Goal: Information Seeking & Learning: Compare options

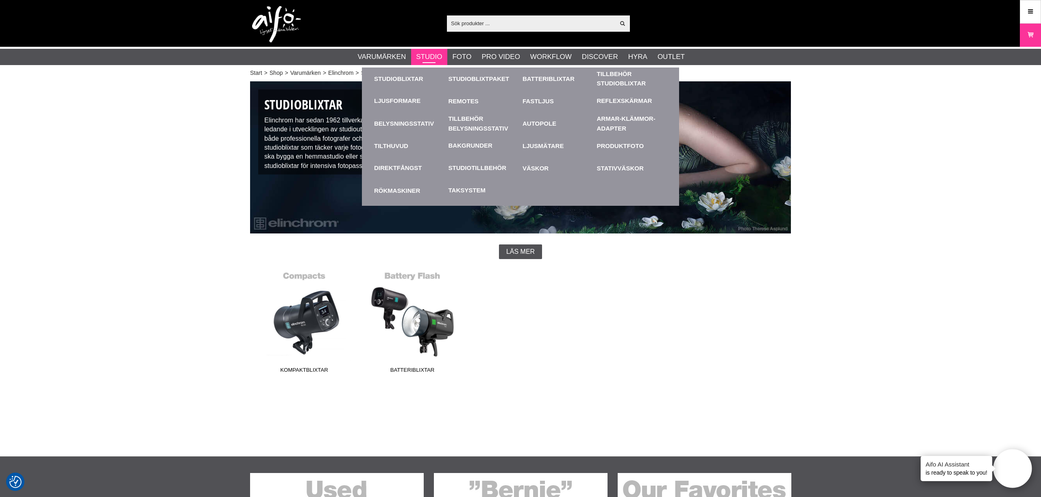
click at [435, 58] on link "Studio" at bounding box center [429, 57] width 26 height 11
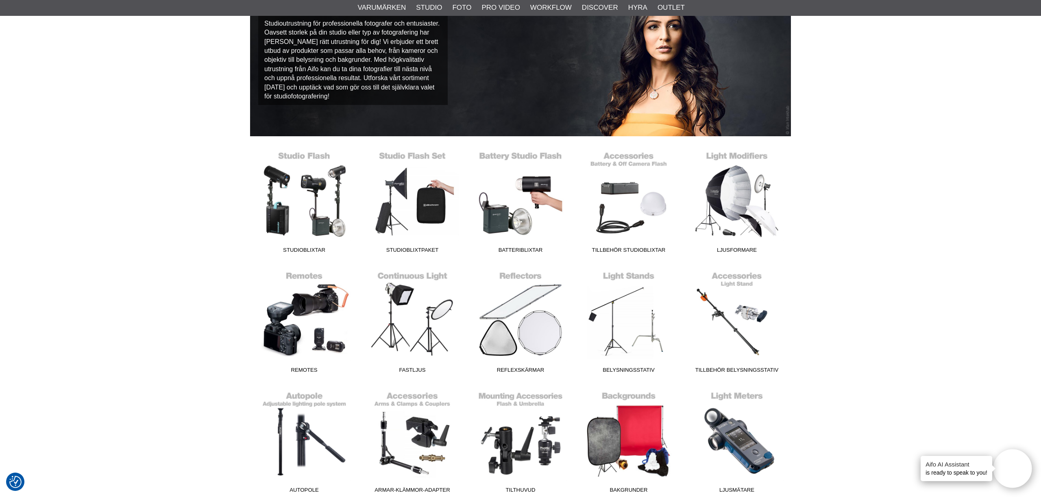
scroll to position [100, 0]
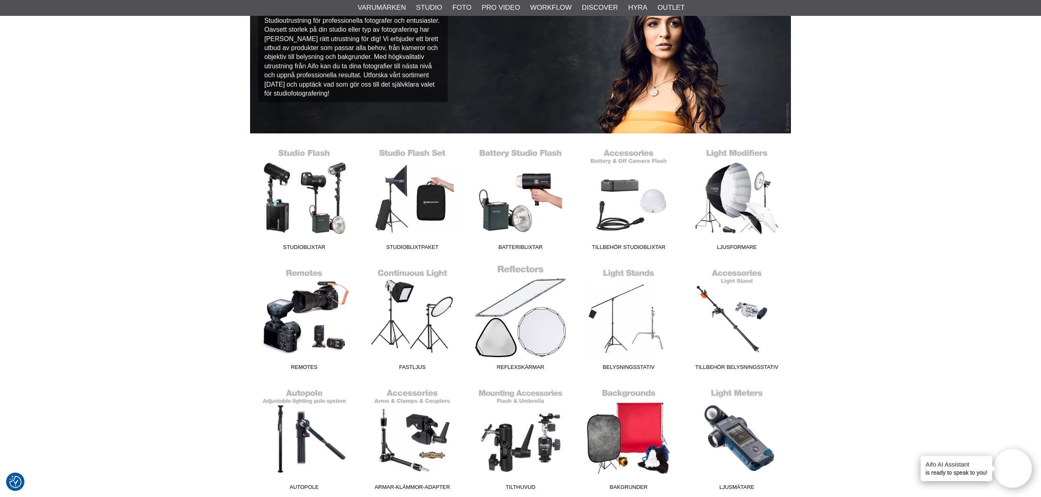
click at [543, 302] on link "Reflexskärmar" at bounding box center [520, 319] width 108 height 110
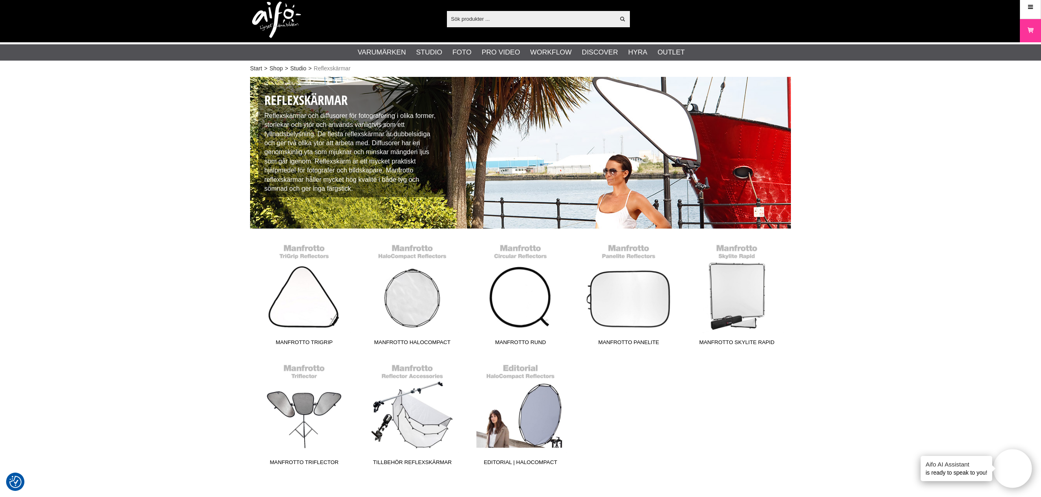
scroll to position [9, 0]
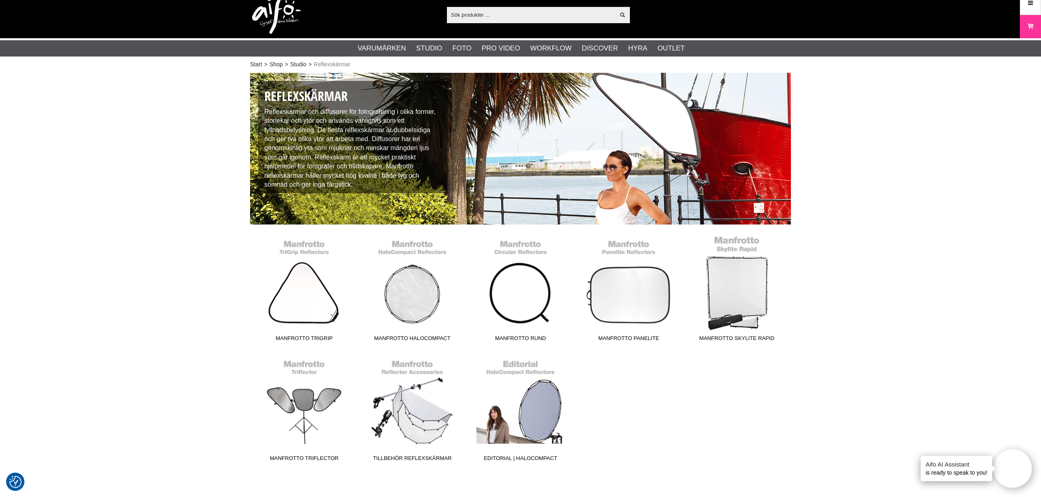
click at [761, 289] on link "Manfrotto Skylite Rapid" at bounding box center [737, 290] width 108 height 110
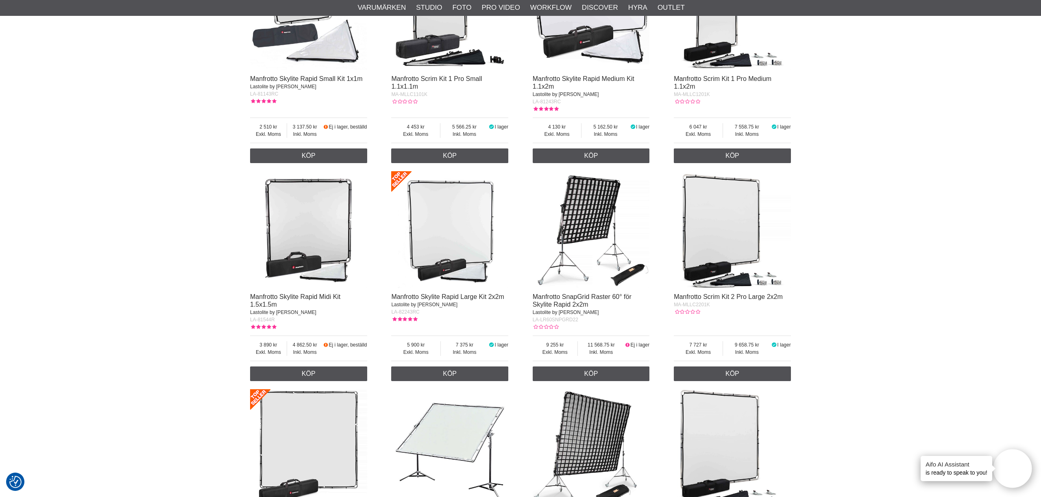
scroll to position [352, 0]
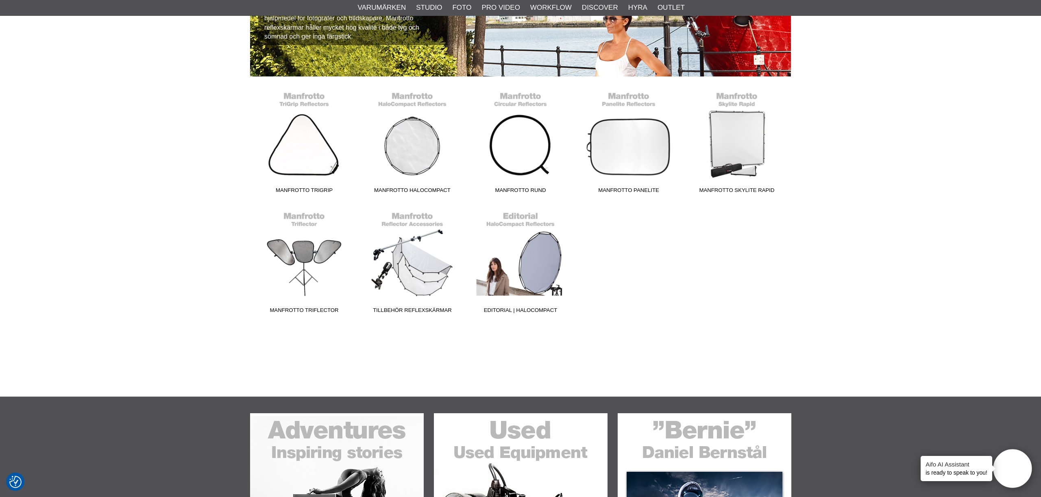
scroll to position [158, 0]
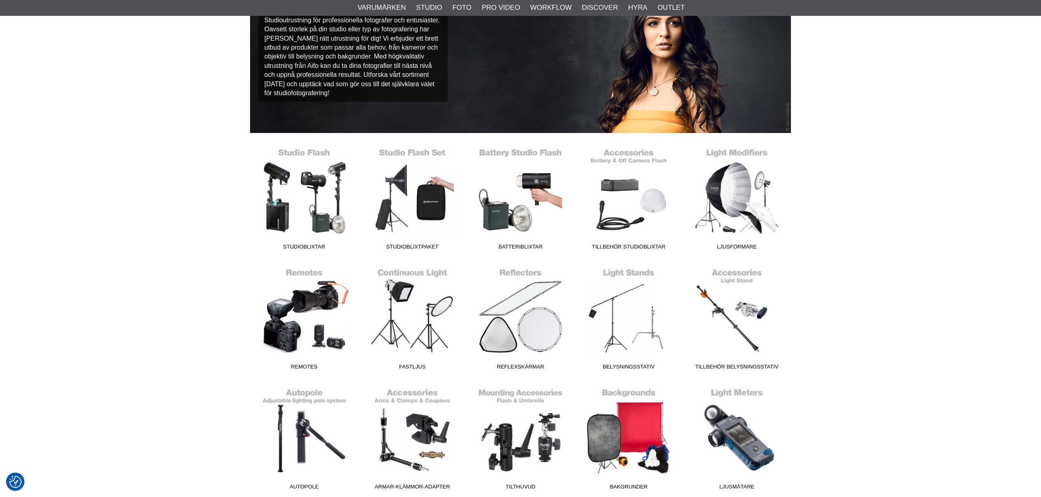
scroll to position [100, 0]
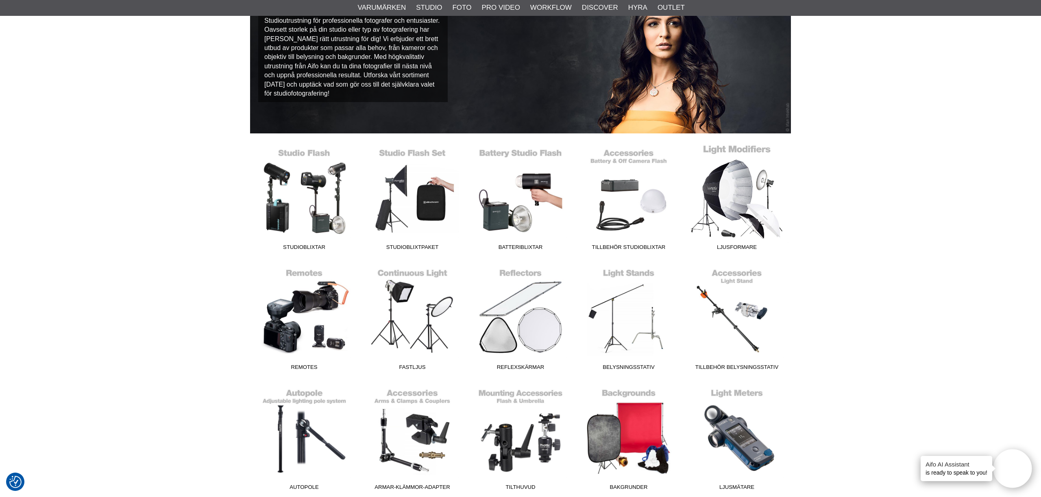
click at [736, 193] on link "Ljusformare" at bounding box center [737, 199] width 108 height 110
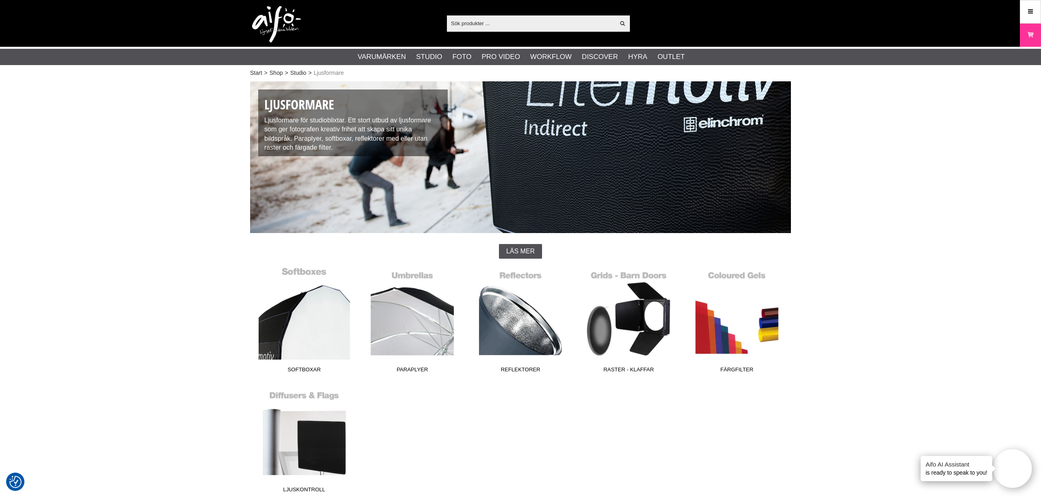
scroll to position [45, 0]
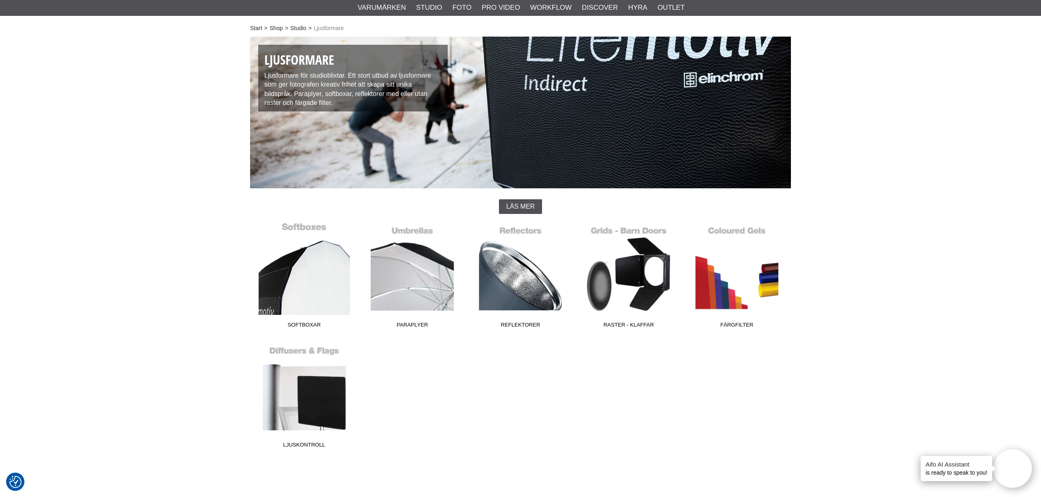
click at [317, 289] on link "Softboxar" at bounding box center [304, 277] width 108 height 110
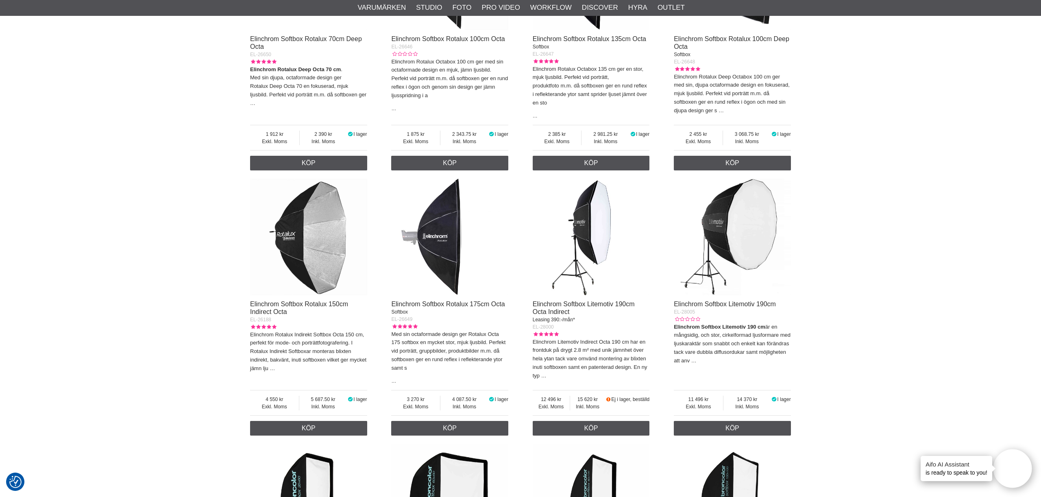
scroll to position [1282, 0]
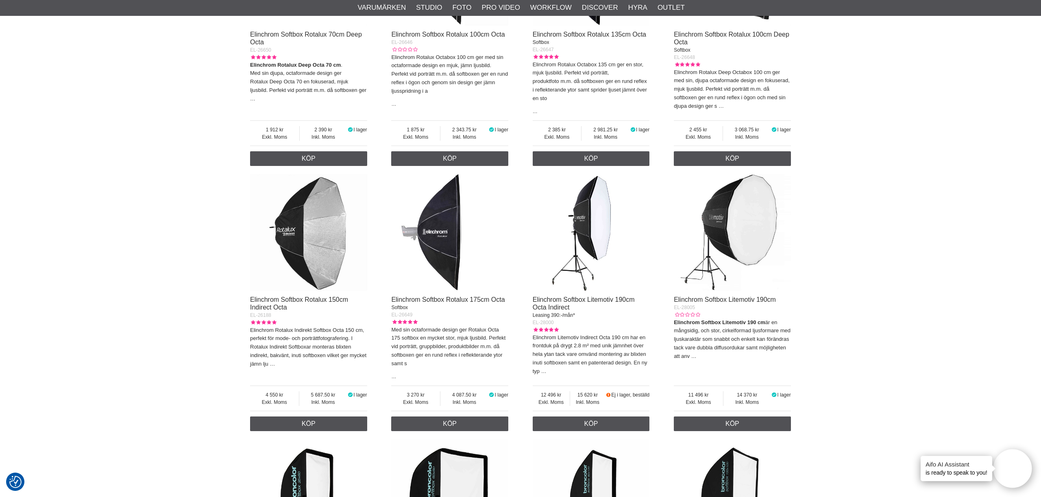
click at [320, 249] on img at bounding box center [308, 232] width 117 height 117
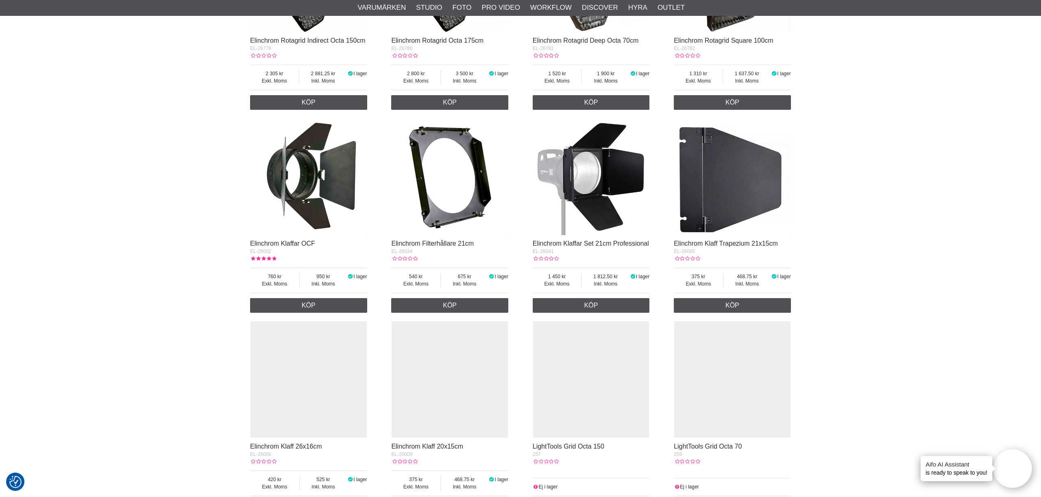
scroll to position [1321, 0]
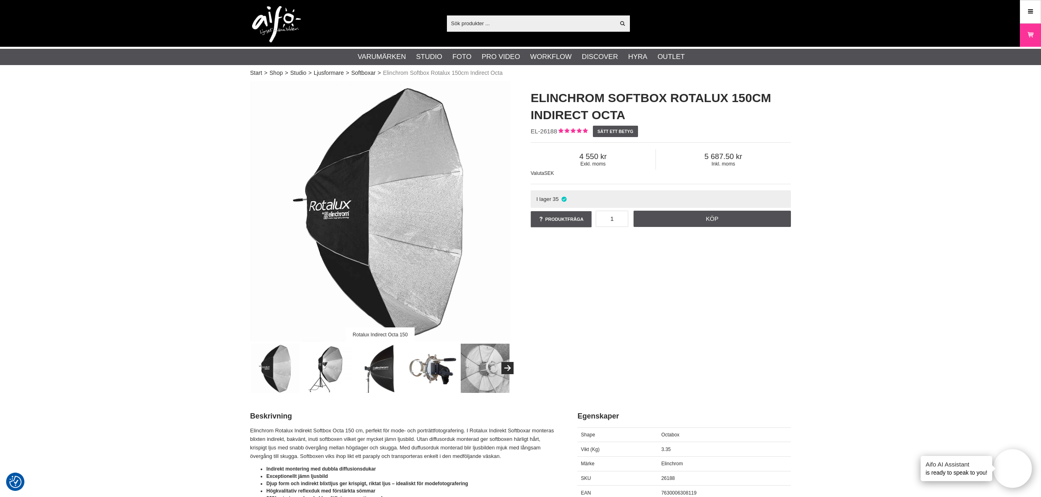
click at [332, 367] on img at bounding box center [327, 368] width 49 height 49
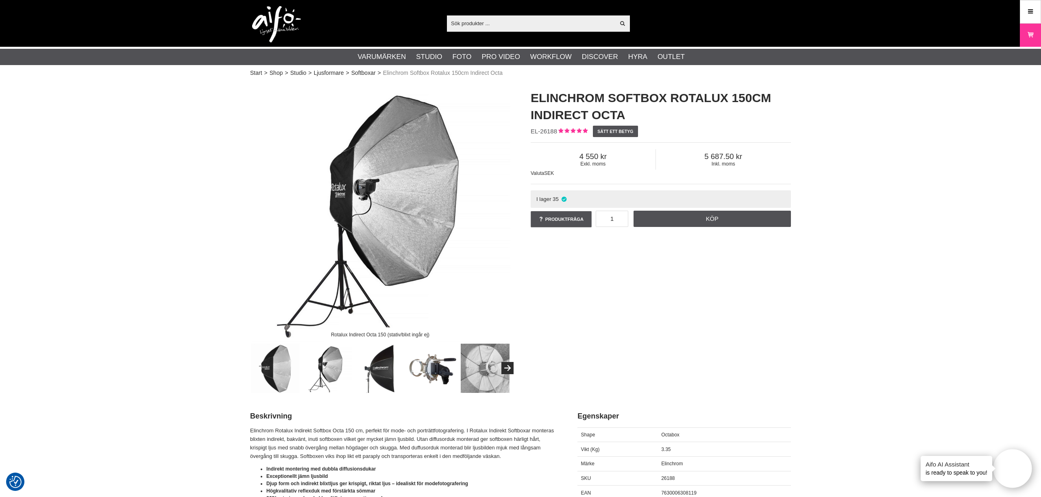
click at [385, 372] on img at bounding box center [380, 368] width 49 height 49
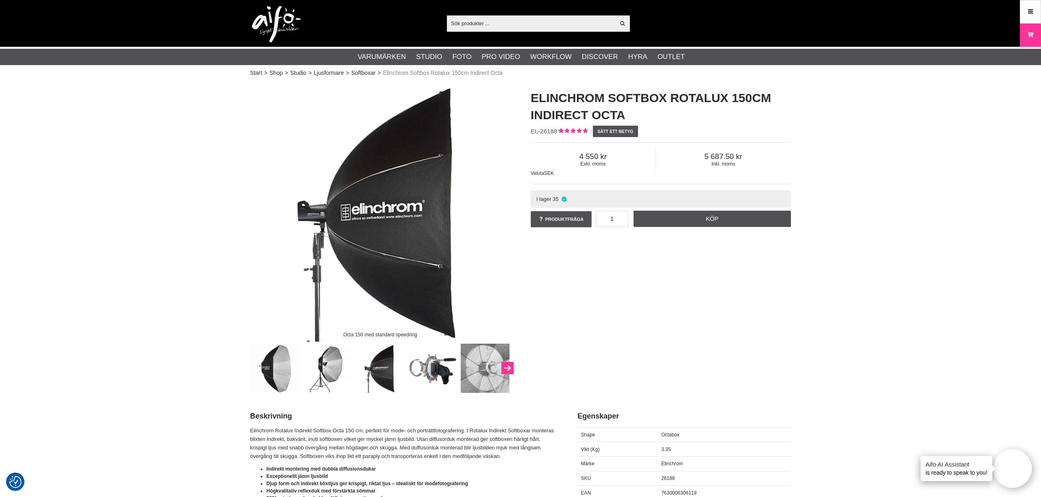
click at [510, 366] on icon "Next" at bounding box center [508, 368] width 10 height 7
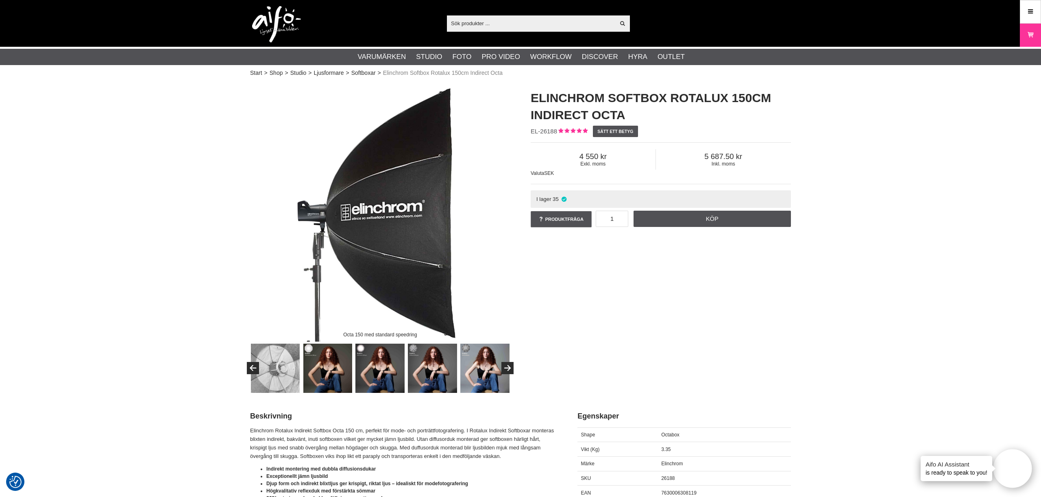
click at [287, 374] on img at bounding box center [275, 368] width 49 height 49
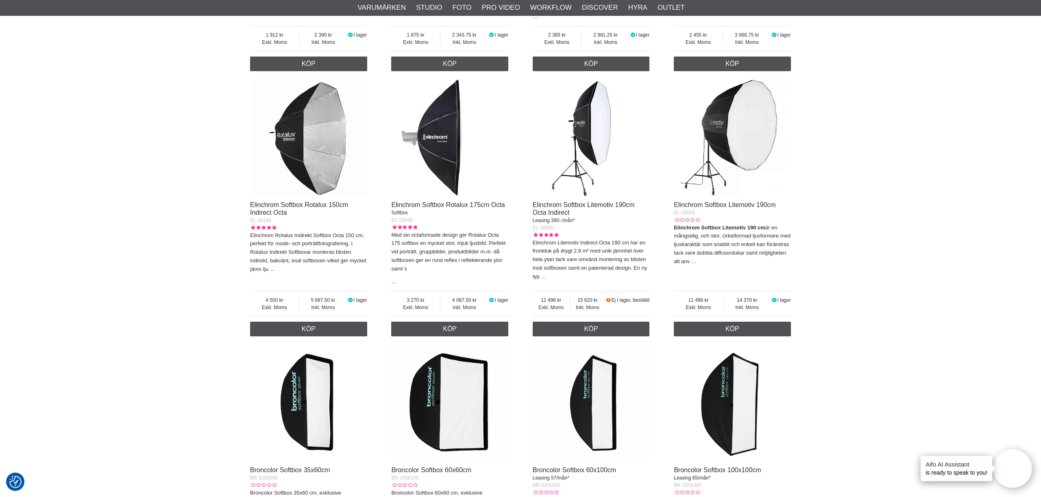
scroll to position [1358, 0]
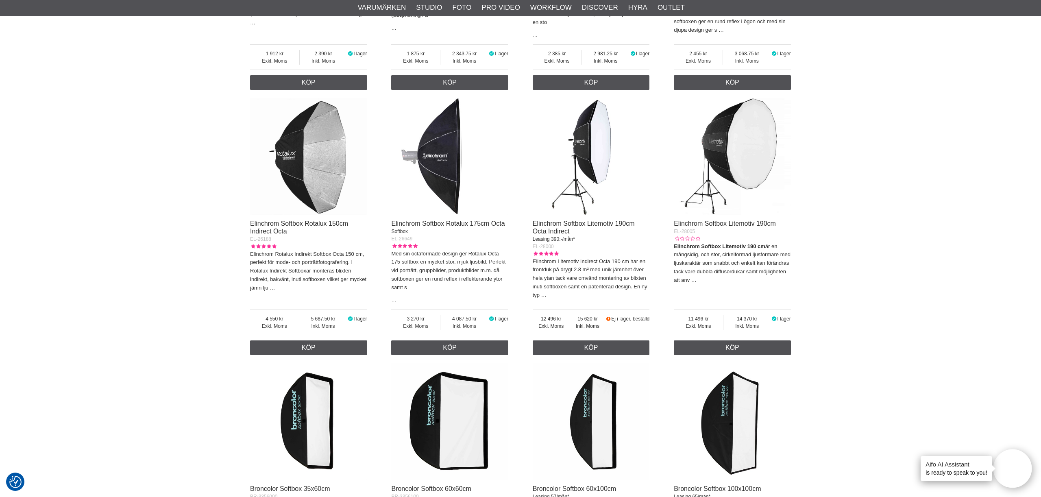
click at [452, 164] on img at bounding box center [449, 156] width 117 height 117
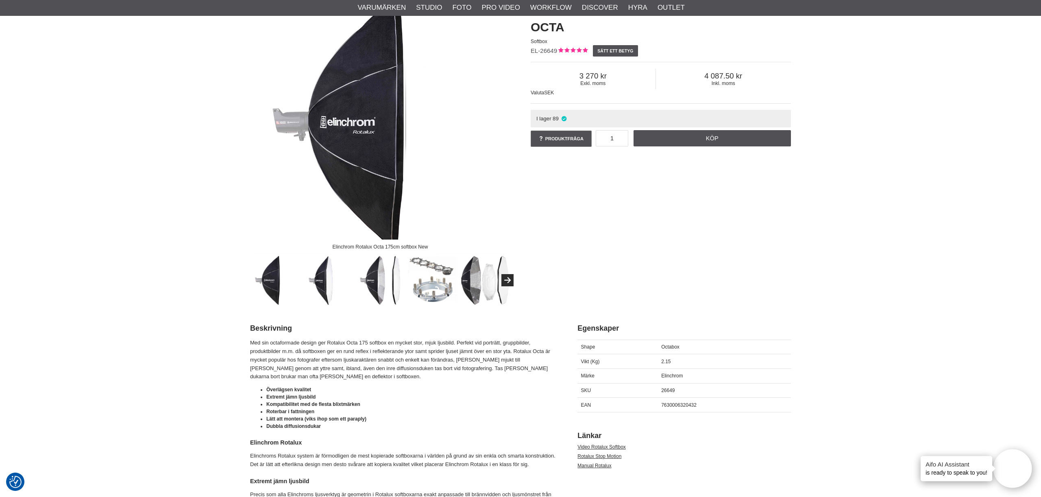
scroll to position [115, 0]
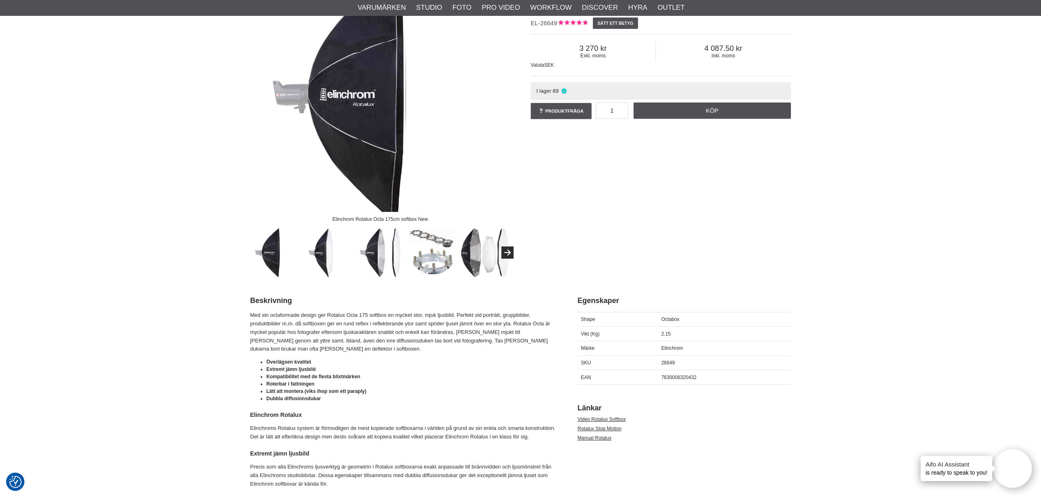
click at [435, 258] on img at bounding box center [432, 252] width 49 height 49
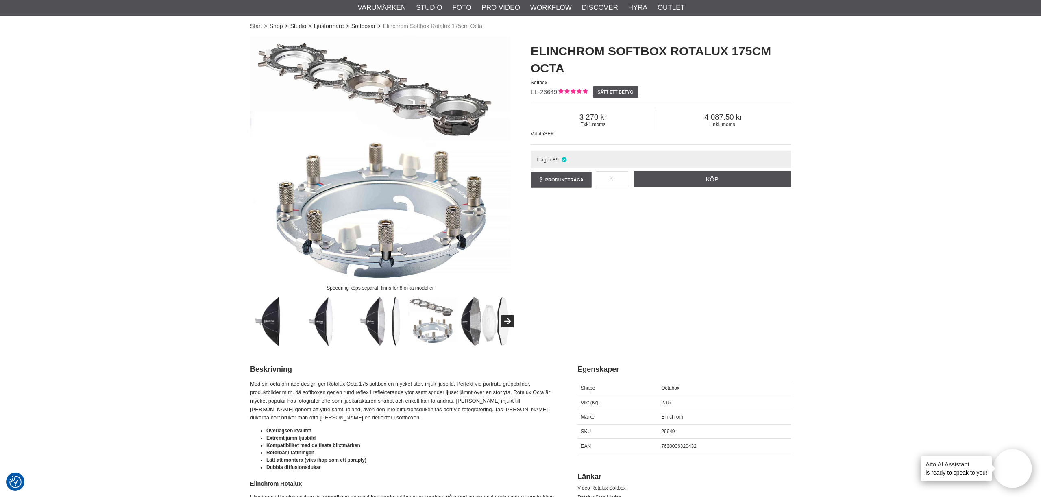
scroll to position [46, 0]
click at [471, 316] on img at bounding box center [485, 322] width 49 height 49
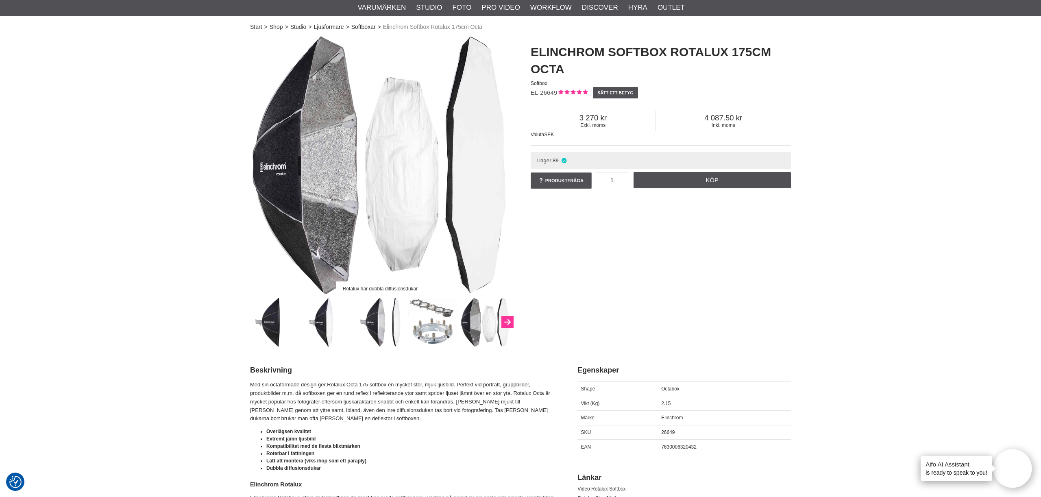
click at [509, 320] on button "Next" at bounding box center [507, 322] width 12 height 12
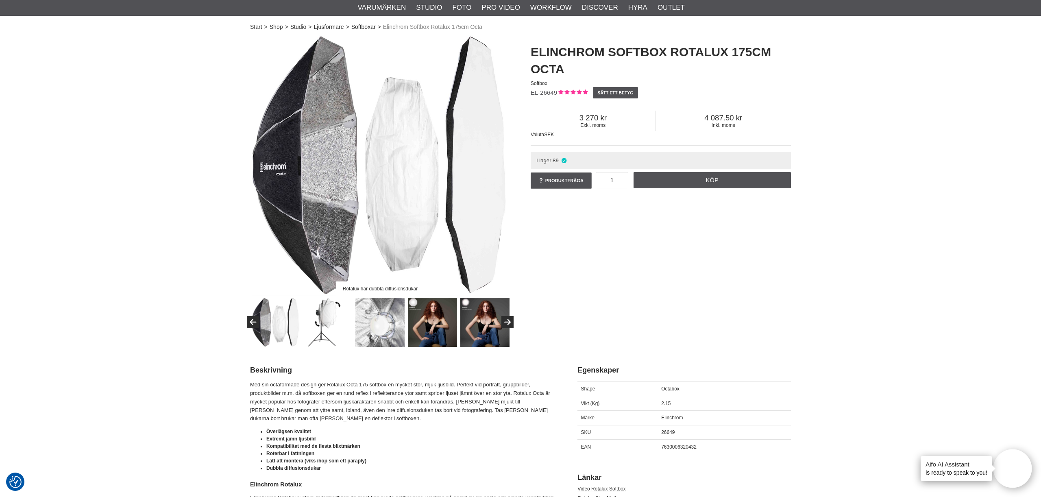
click at [394, 323] on img at bounding box center [379, 322] width 49 height 49
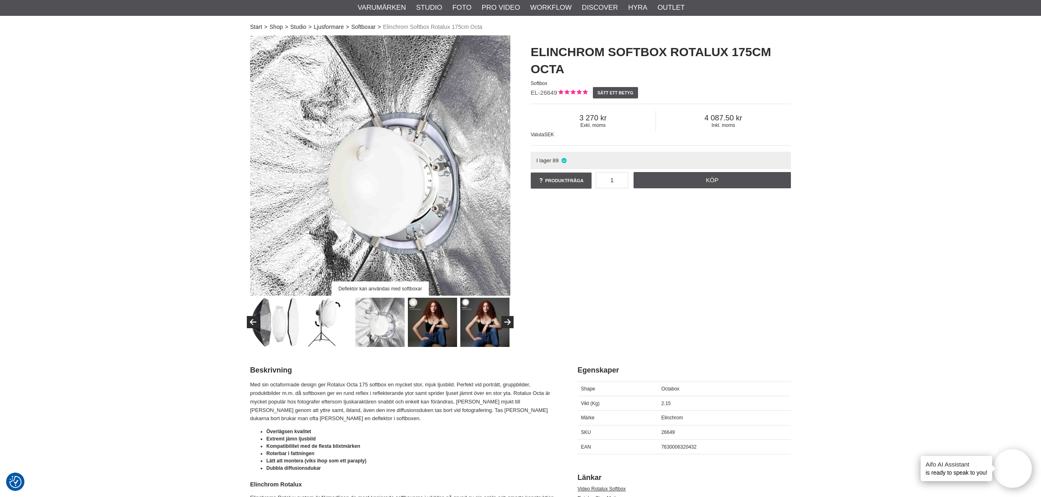
click at [328, 322] on img at bounding box center [327, 322] width 49 height 49
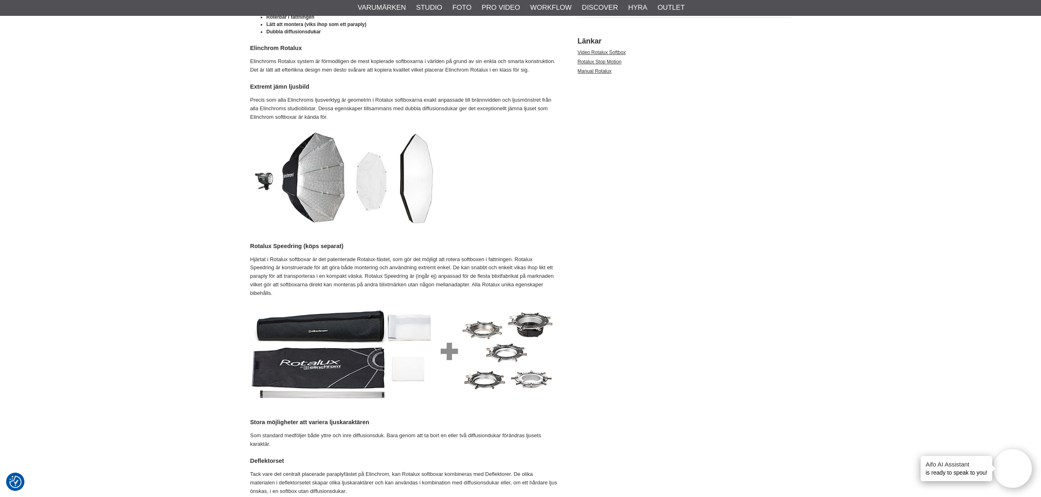
scroll to position [489, 0]
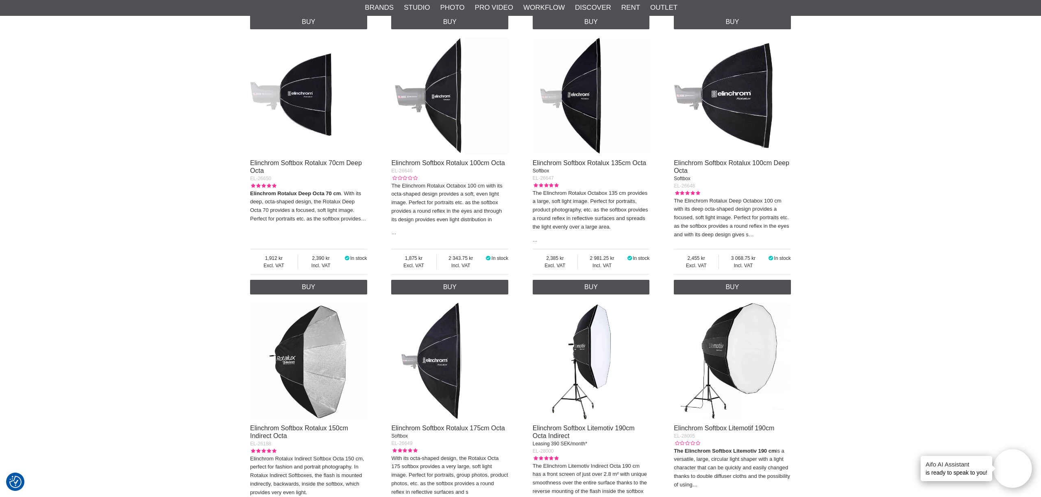
scroll to position [1143, 0]
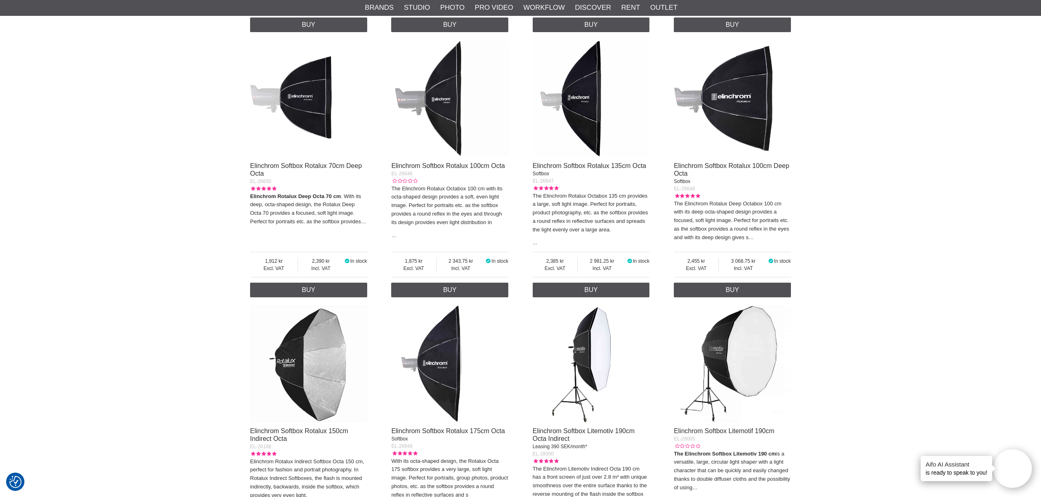
click at [582, 132] on img at bounding box center [591, 98] width 117 height 117
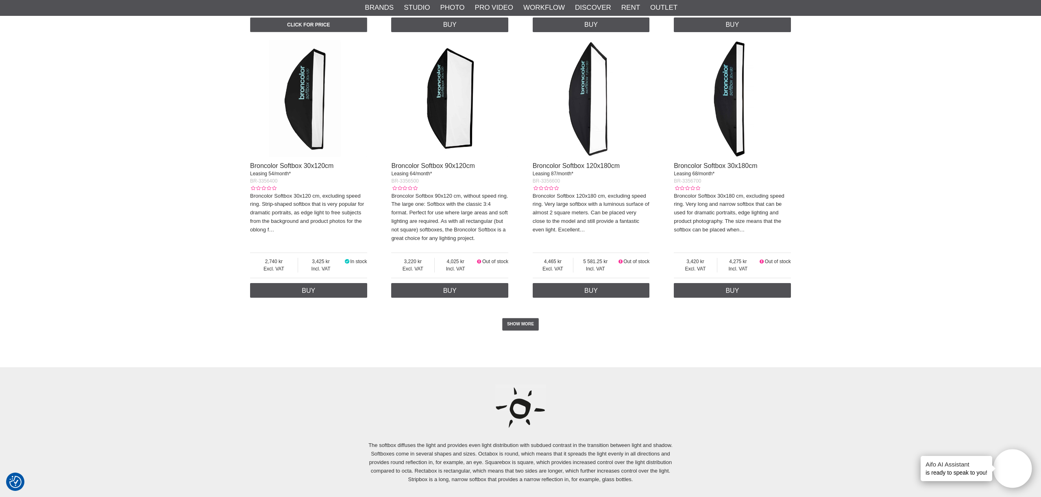
scroll to position [1931, 0]
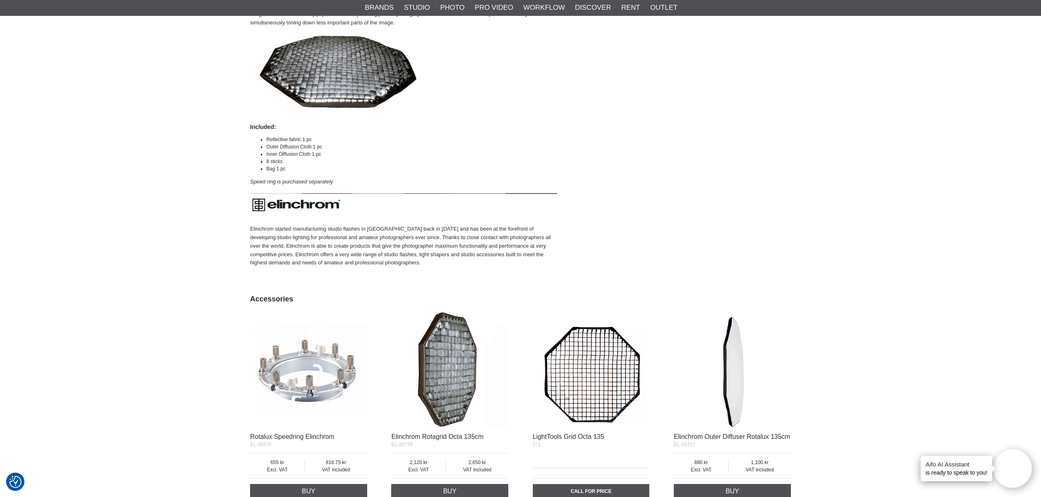
scroll to position [1085, 0]
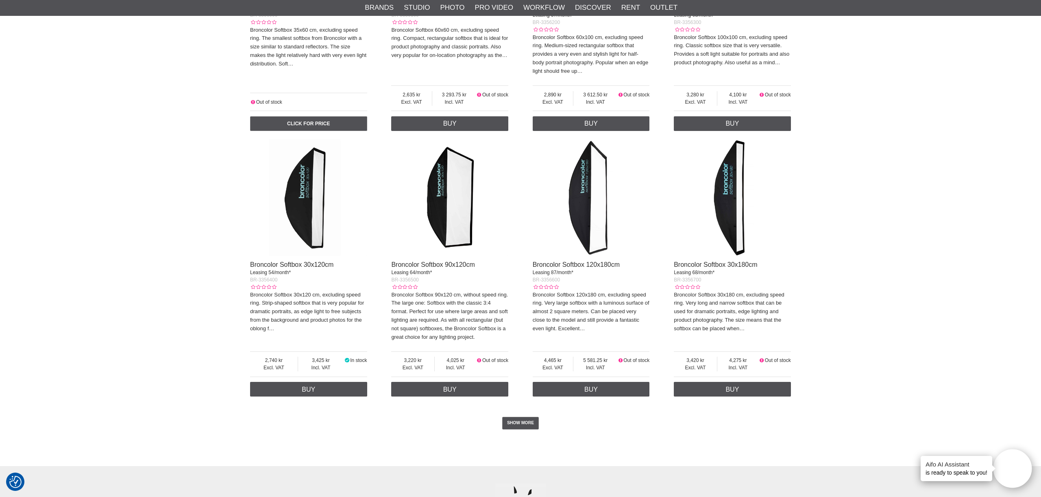
scroll to position [1833, 0]
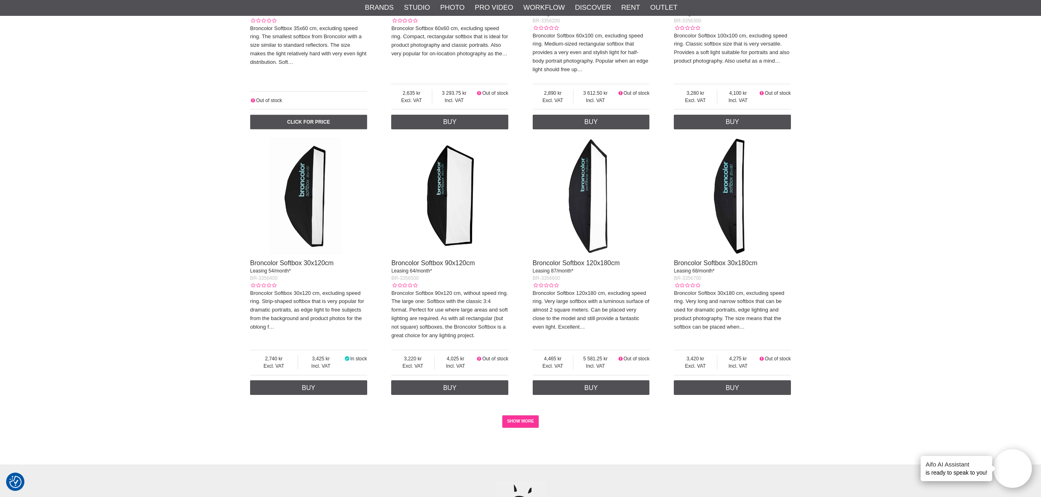
click at [513, 424] on font "SHOW MORE" at bounding box center [520, 421] width 27 height 11
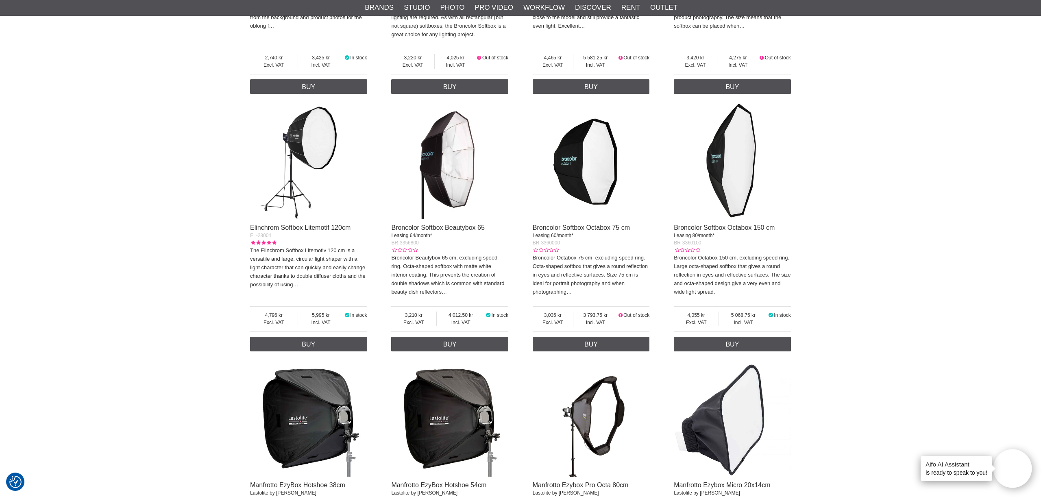
scroll to position [2135, 0]
click at [730, 148] on img at bounding box center [732, 160] width 117 height 117
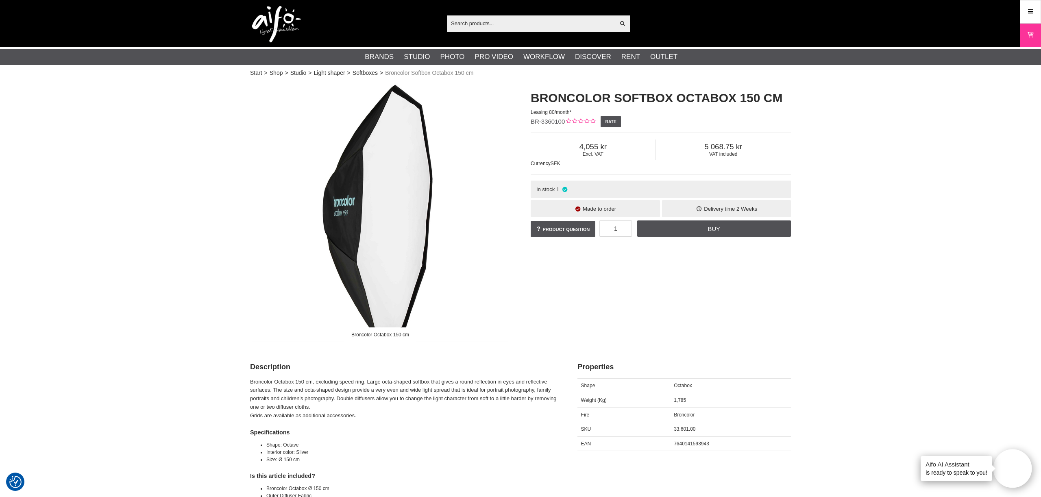
click at [400, 284] on img at bounding box center [380, 211] width 260 height 260
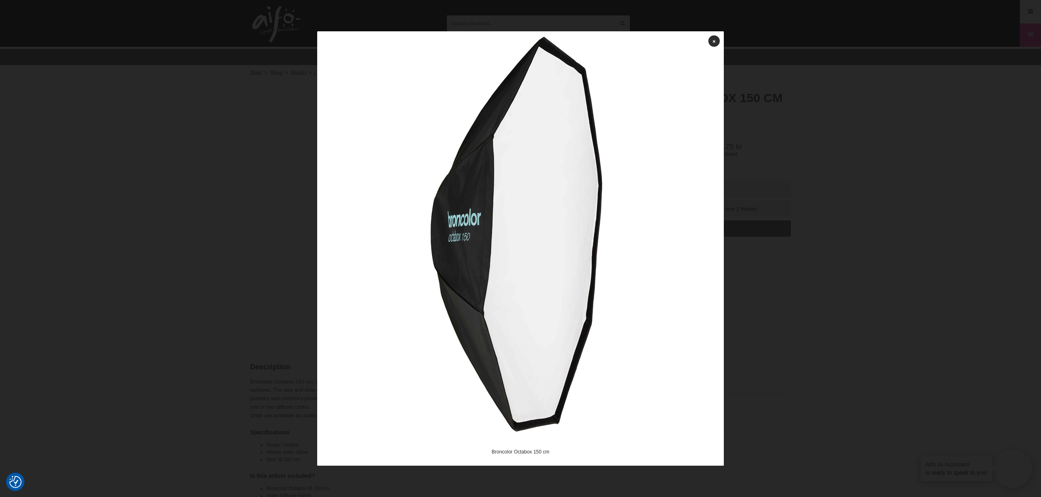
click at [560, 265] on img at bounding box center [520, 234] width 407 height 407
click at [628, 267] on img at bounding box center [520, 234] width 407 height 407
click at [804, 353] on div at bounding box center [520, 248] width 1041 height 497
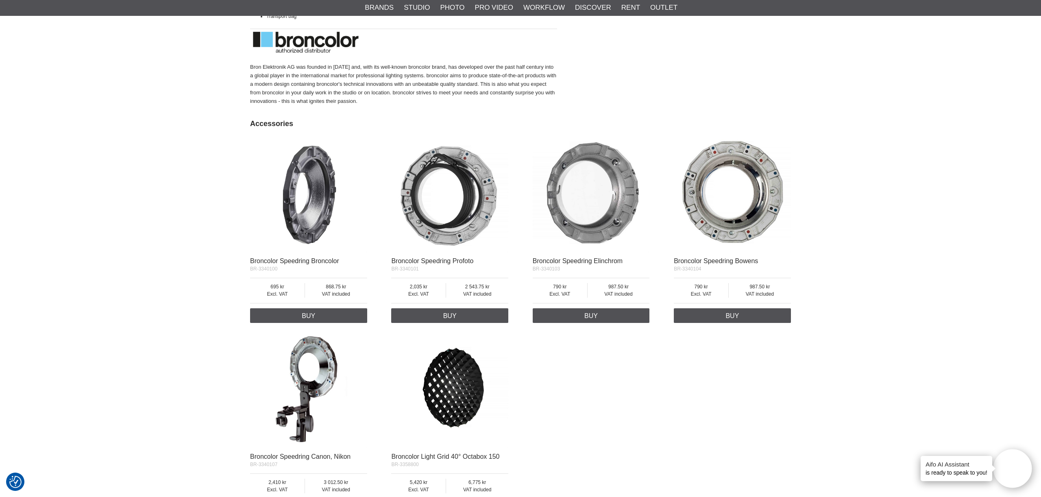
scroll to position [498, 0]
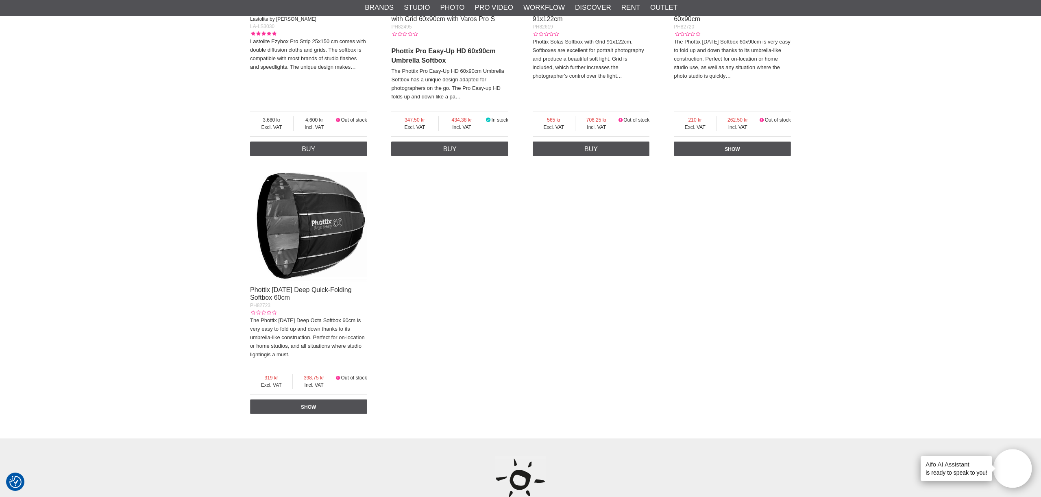
scroll to position [2823, 0]
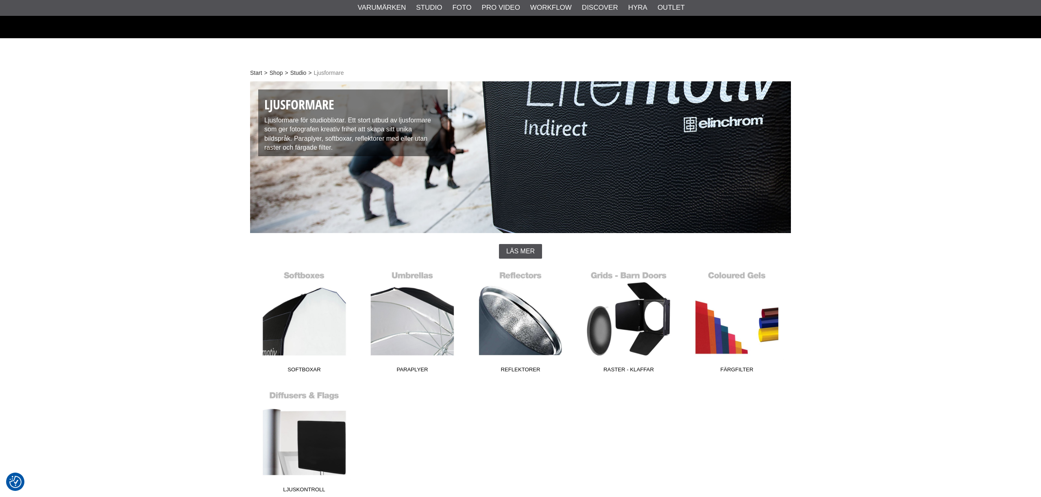
scroll to position [45, 0]
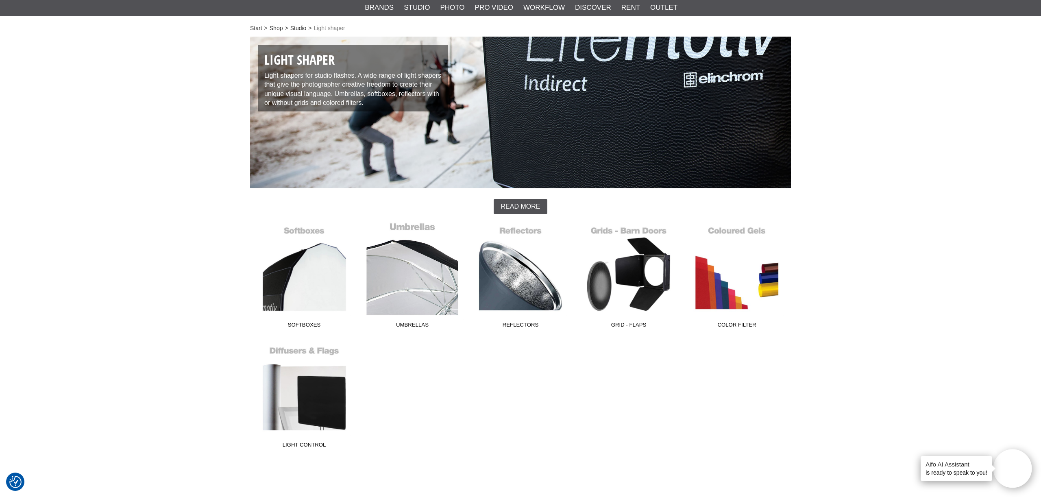
click at [403, 280] on link "Umbrellas" at bounding box center [412, 277] width 108 height 110
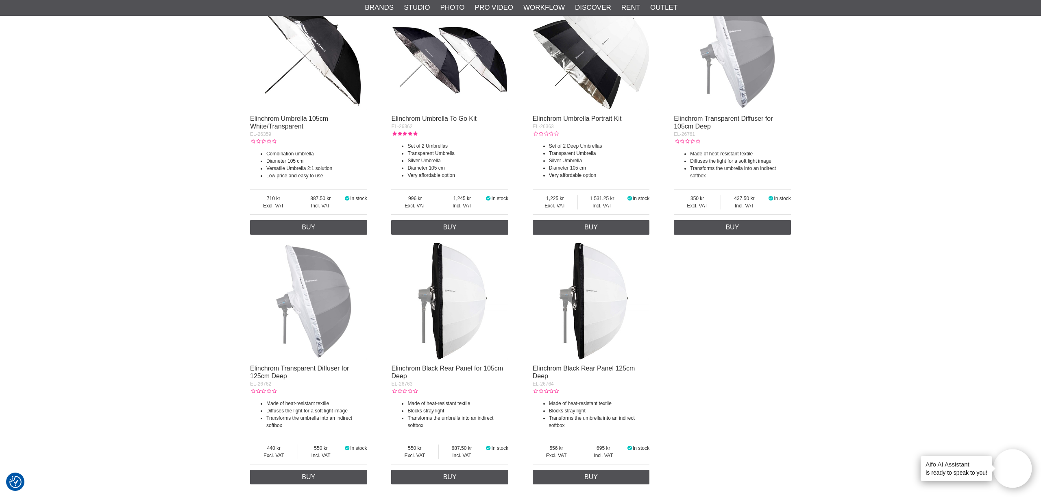
scroll to position [1168, 0]
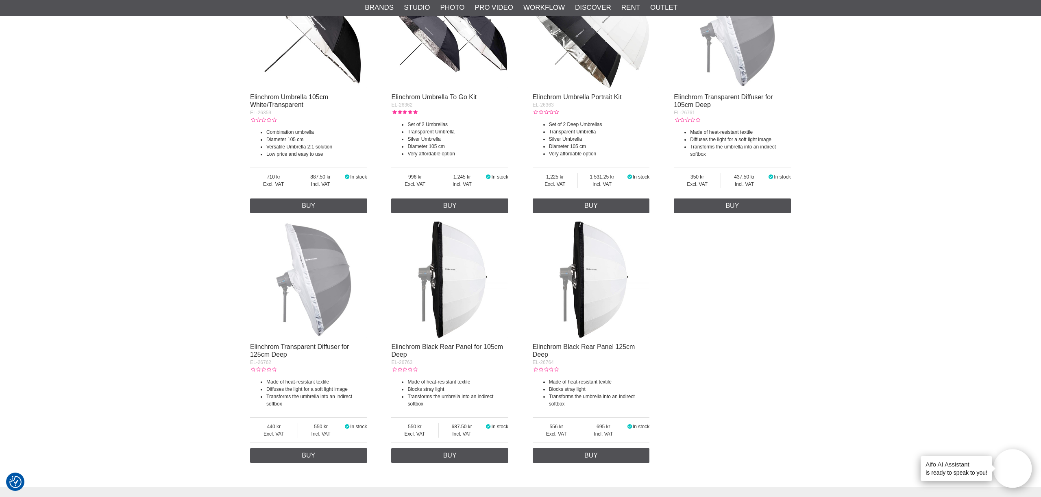
click at [602, 279] on img at bounding box center [591, 279] width 117 height 117
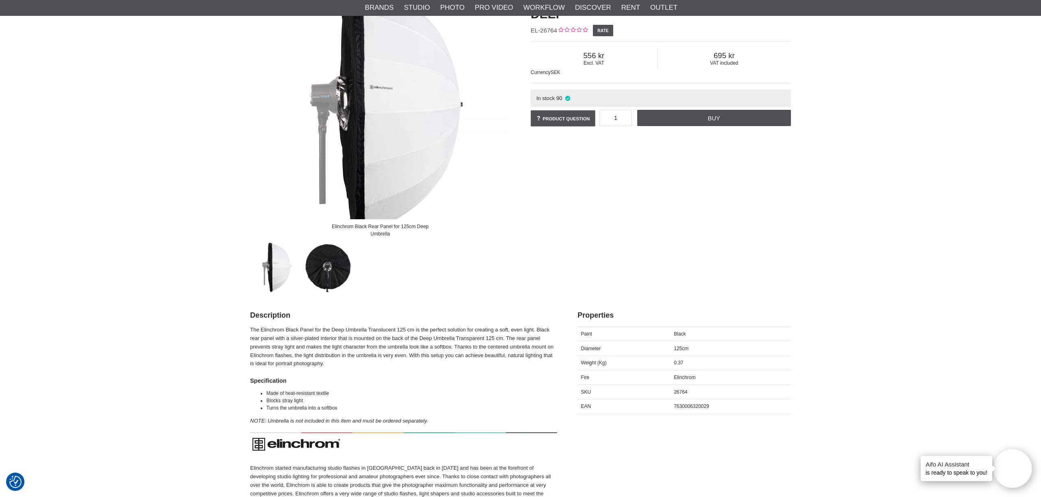
scroll to position [126, 0]
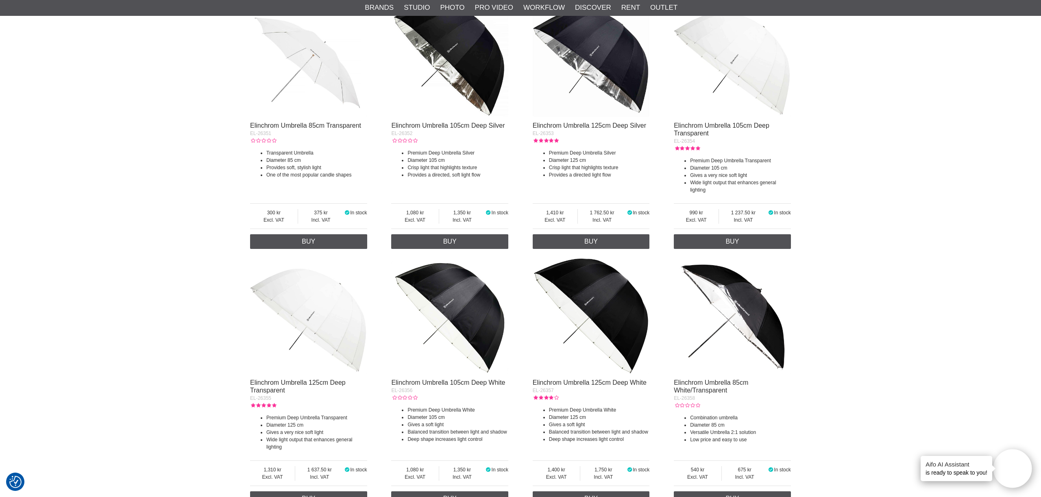
scroll to position [627, 0]
